Goal: Find specific page/section: Find specific page/section

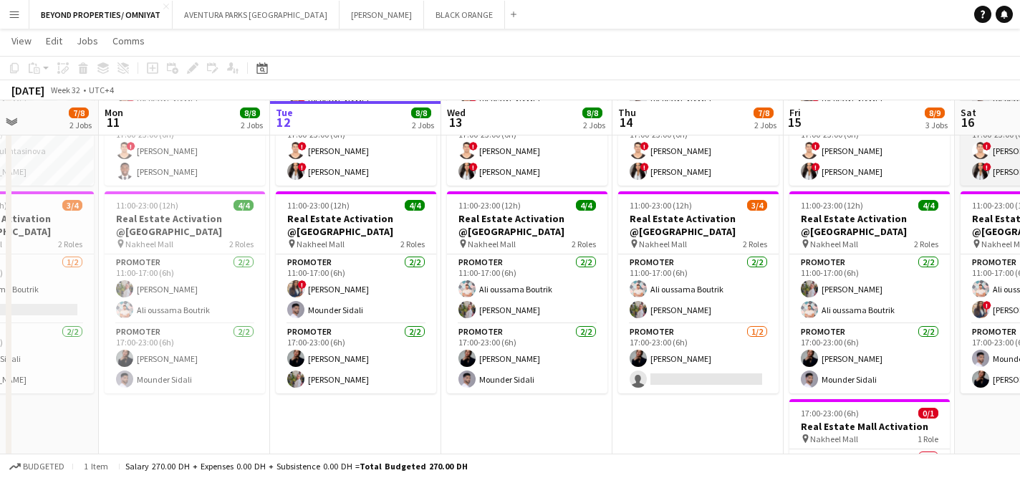
scroll to position [237, 0]
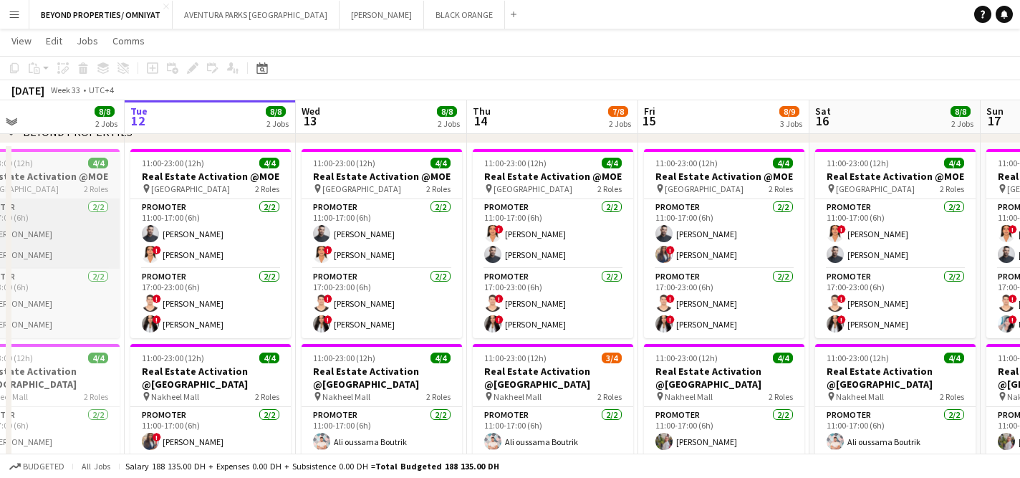
scroll to position [82, 0]
